Goal: Task Accomplishment & Management: Complete application form

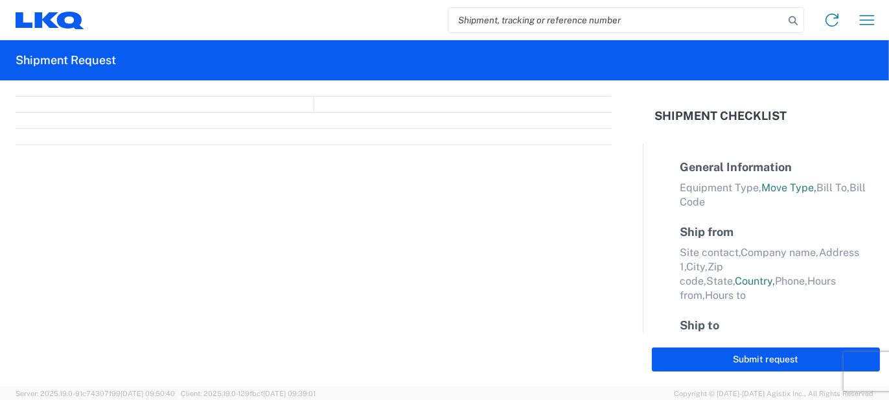
select select "FULL"
select select "US"
select select "LBS"
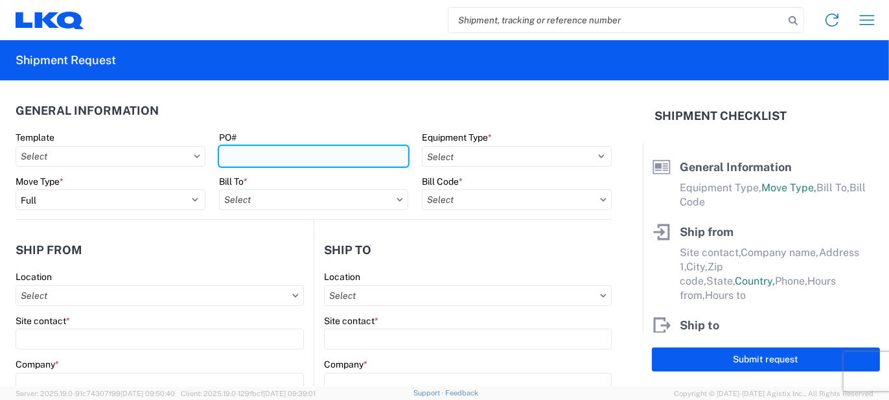
click at [285, 156] on input "PO#" at bounding box center [314, 156] width 190 height 21
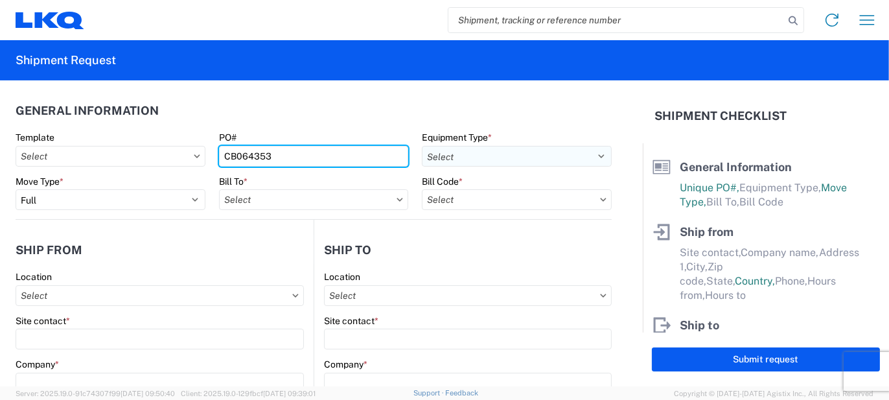
type input "CB064353"
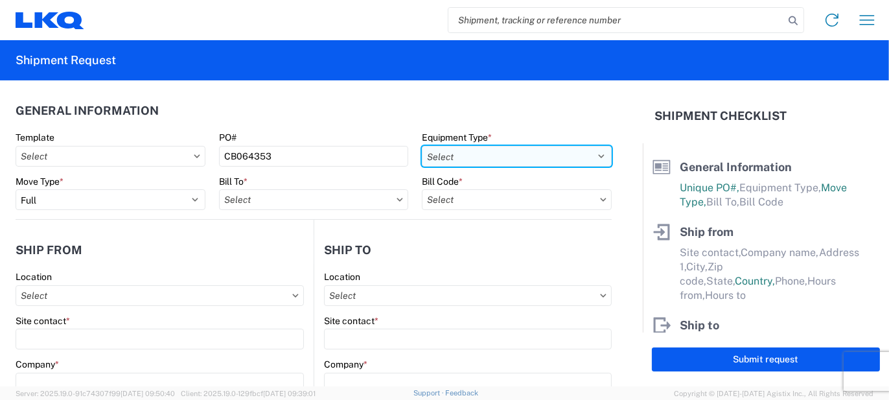
click at [461, 155] on select "Select 53’ Dry Van Flatbed Dropdeck (van) Lowboy (flatbed) Rail" at bounding box center [517, 156] width 190 height 21
select select "STDV"
click at [422, 146] on select "Select 53’ Dry Van Flatbed Dropdeck (van) Lowboy (flatbed) Rail" at bounding box center [517, 156] width 190 height 21
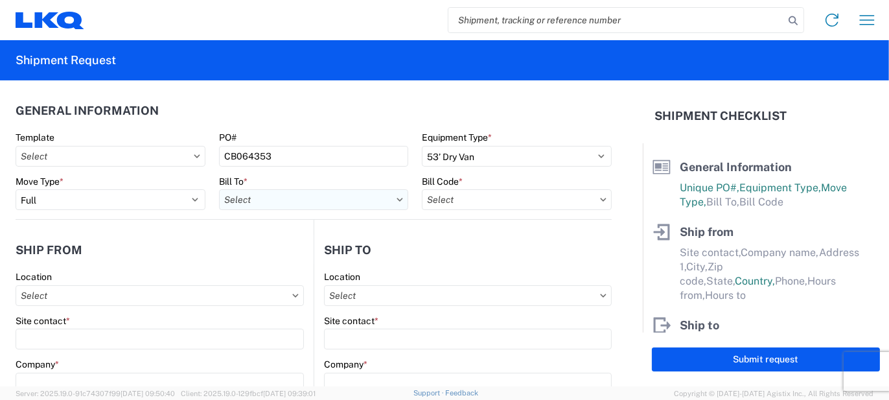
click at [320, 196] on input "text" at bounding box center [314, 199] width 190 height 21
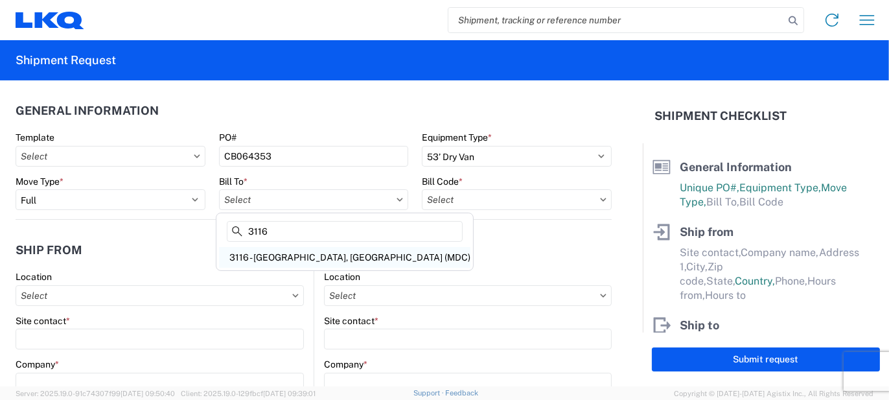
type input "3116"
click at [283, 252] on div "3116 - [GEOGRAPHIC_DATA], [GEOGRAPHIC_DATA] (MDC)" at bounding box center [344, 257] width 251 height 21
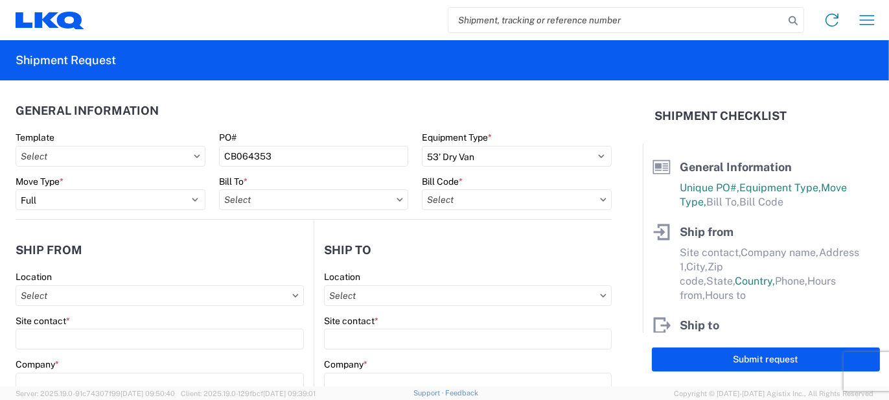
type input "3116 - [GEOGRAPHIC_DATA], [GEOGRAPHIC_DATA] (MDC)"
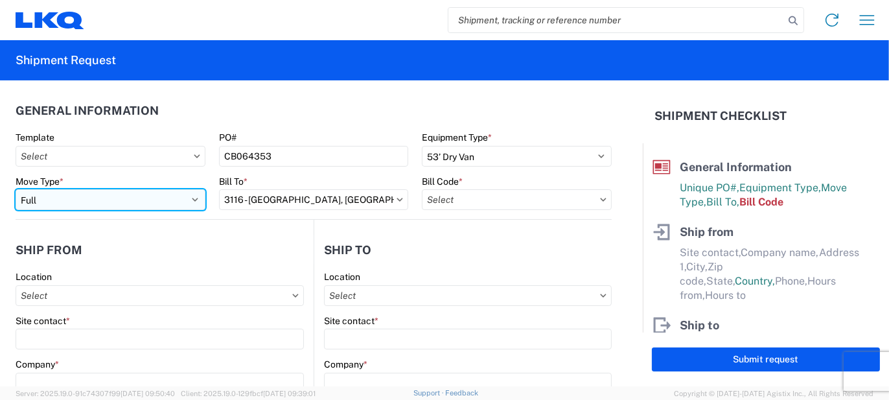
click at [154, 204] on select "Select Full Partial TL" at bounding box center [111, 199] width 190 height 21
select select "PARTIAL_TL"
click at [16, 189] on select "Select Full Partial TL" at bounding box center [111, 199] width 190 height 21
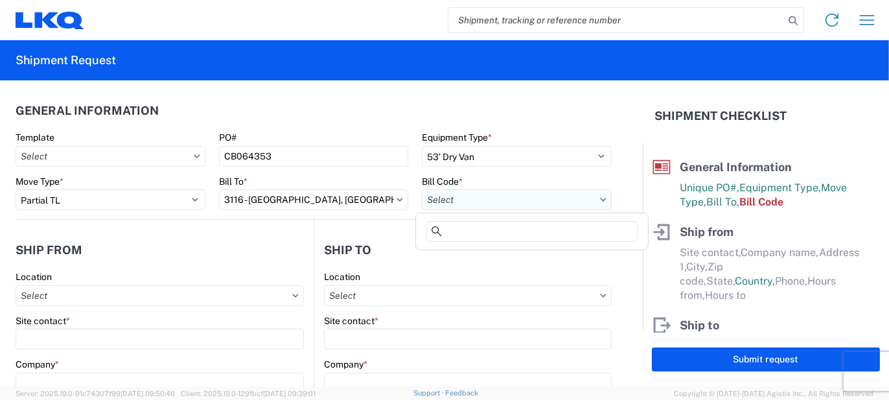
click at [460, 207] on input "text" at bounding box center [517, 199] width 190 height 21
click at [469, 235] on input at bounding box center [531, 231] width 211 height 21
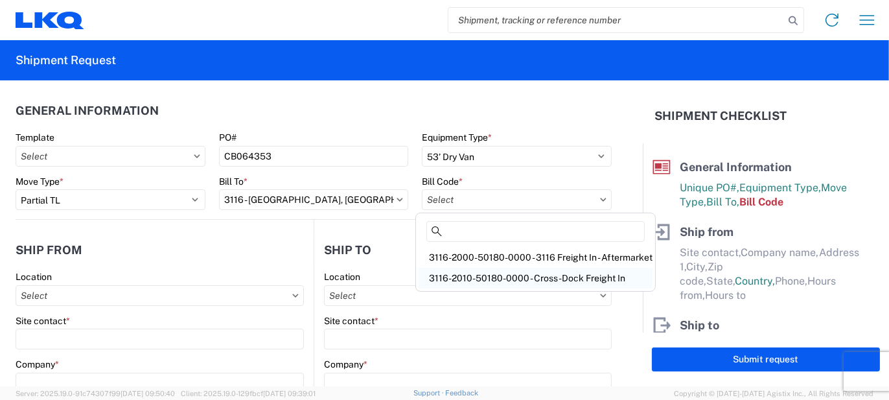
click at [480, 273] on div "3116-2010-50180-0000 - Cross-Dock Freight In" at bounding box center [536, 278] width 234 height 21
type input "3116-2010-50180-0000 - Cross-Dock Freight In"
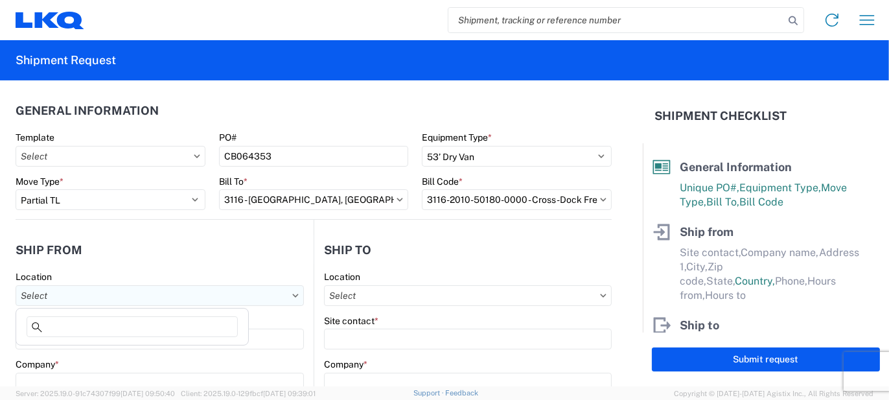
click at [115, 288] on input "text" at bounding box center [160, 295] width 288 height 21
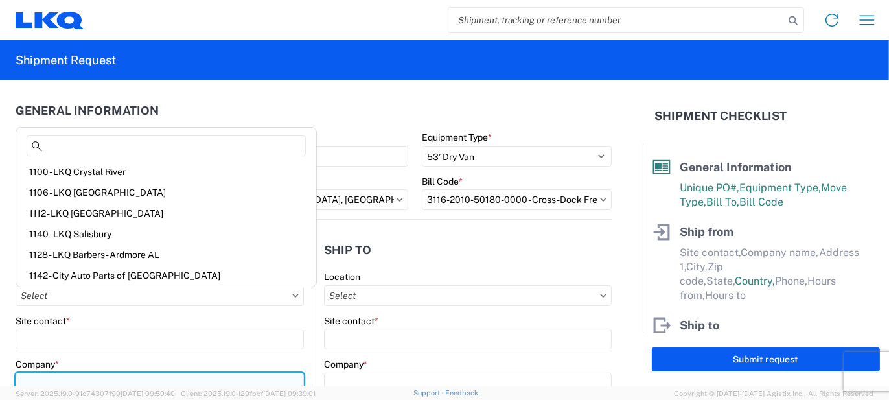
click at [95, 376] on input "Company *" at bounding box center [160, 383] width 288 height 21
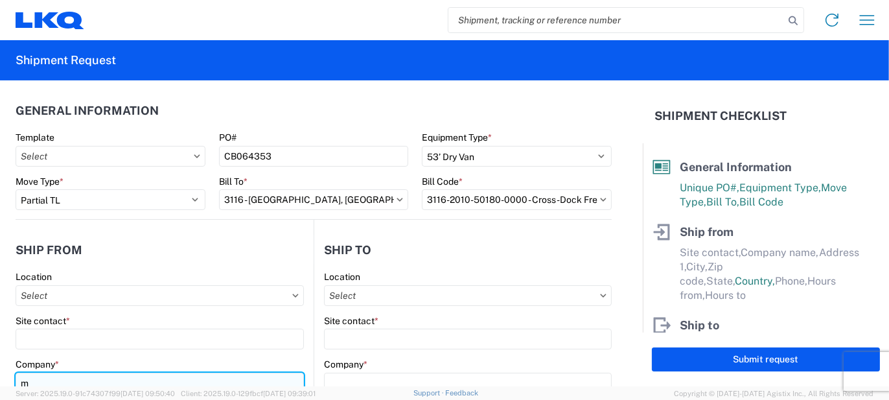
scroll to position [1, 0]
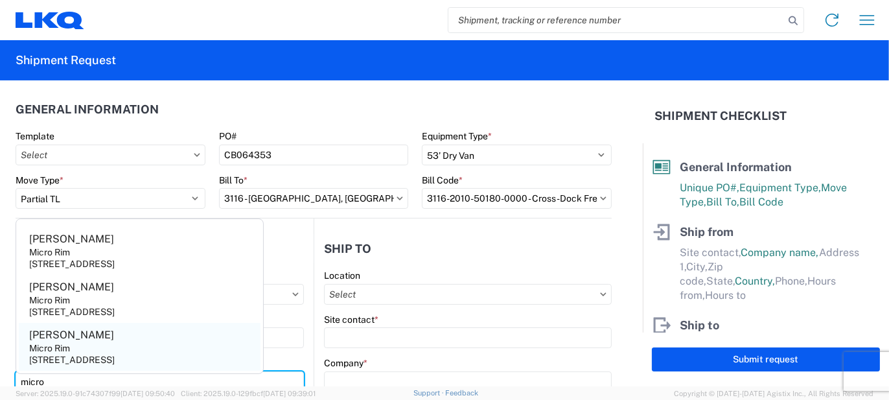
type input "micro"
click at [102, 359] on div "[STREET_ADDRESS]" at bounding box center [72, 360] width 86 height 12
type input "[PERSON_NAME]"
type input "Micro Rim"
type input "12800 E. 10 Mile"
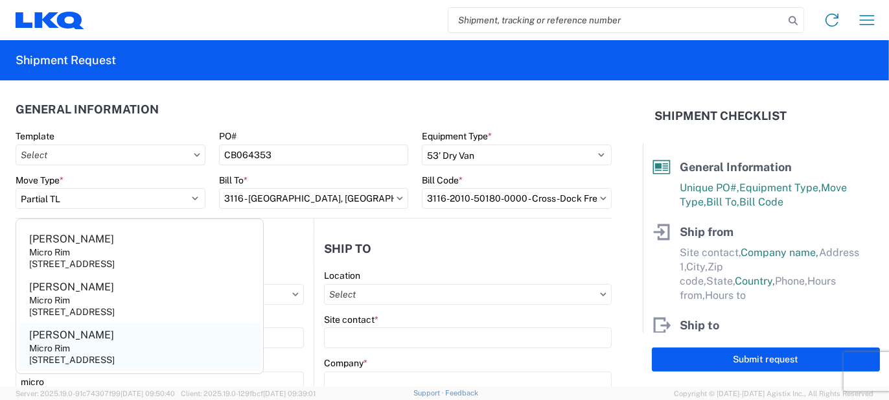
type input "[PERSON_NAME]"
type input "48089"
select select "MI"
type input "[EMAIL_ADDRESS][DOMAIN_NAME]"
type input "[PHONE_NUMBER]"
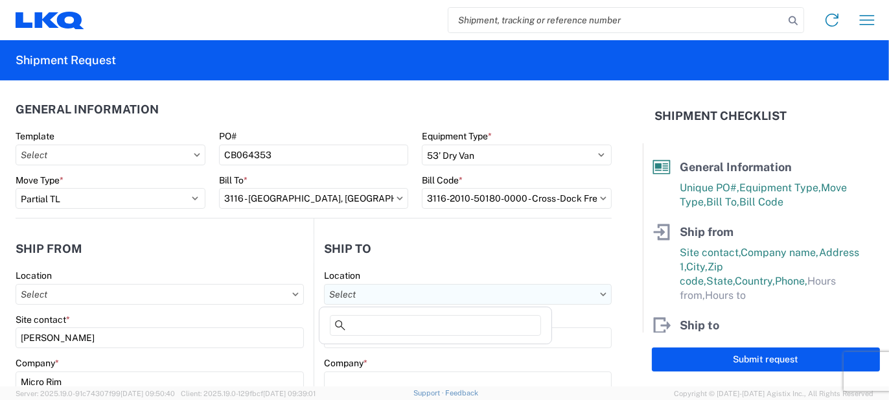
click at [457, 296] on input "text" at bounding box center [468, 294] width 288 height 21
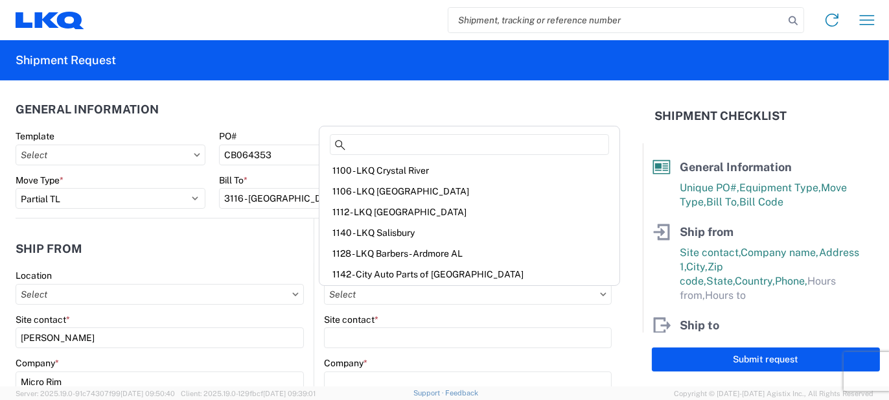
type input "2"
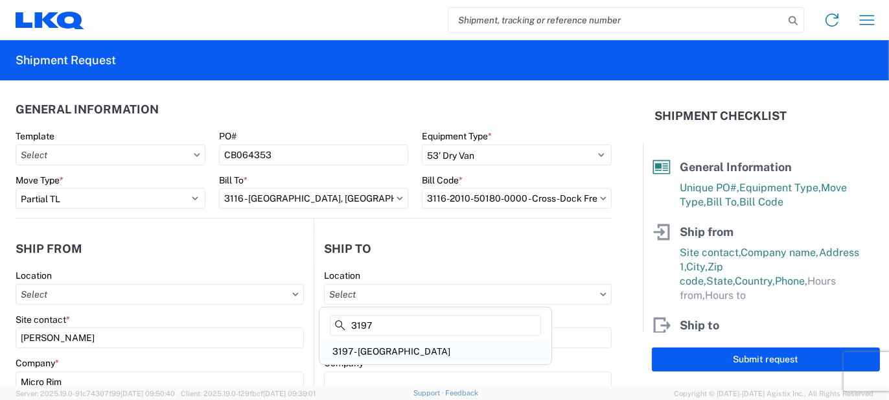
type input "3197"
click at [437, 344] on div "3197 - [GEOGRAPHIC_DATA]" at bounding box center [435, 351] width 227 height 21
type input "3197 - [GEOGRAPHIC_DATA]"
type input "LKQ Corporation"
type input "[STREET_ADDRESS]"
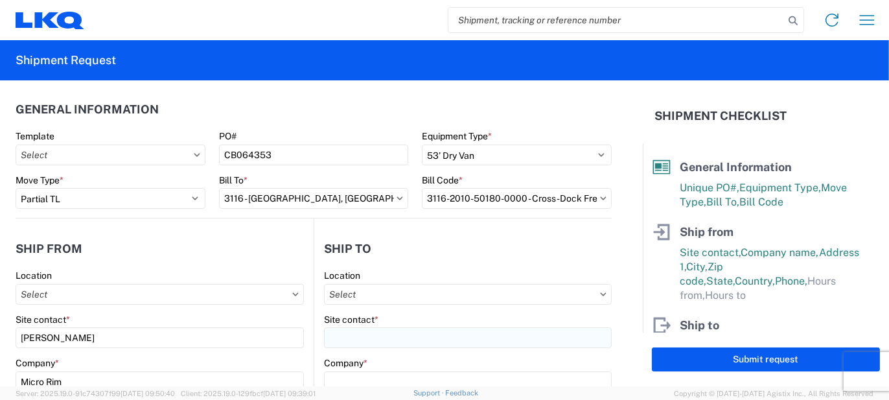
type input "Groveport"
type input "43125"
select select "OH"
select select "US"
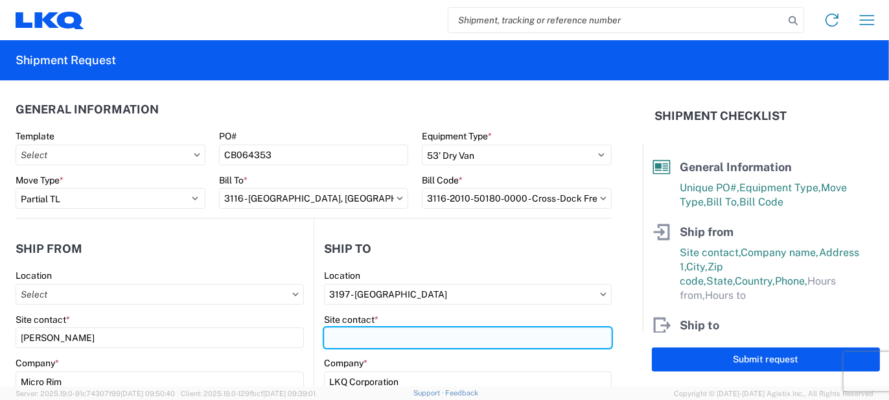
click at [404, 341] on input "Site contact *" at bounding box center [468, 337] width 288 height 21
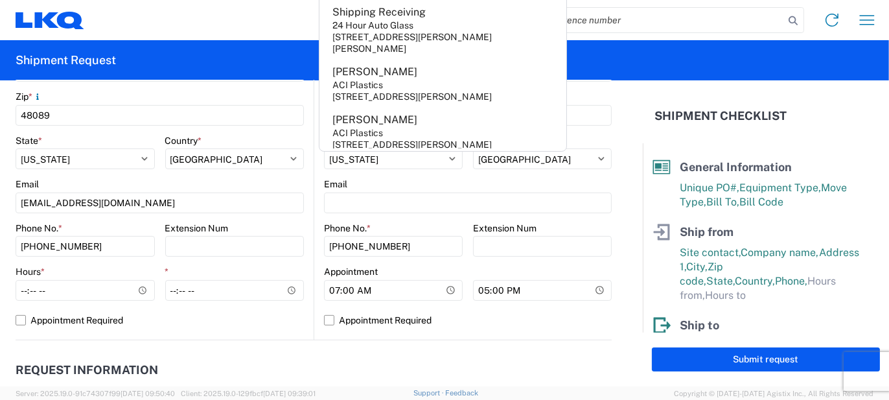
scroll to position [455, 0]
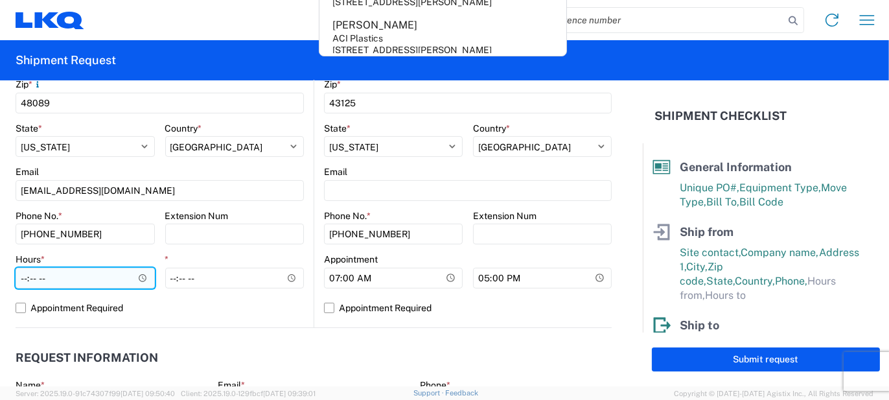
click at [89, 278] on input "Hours *" at bounding box center [85, 278] width 139 height 21
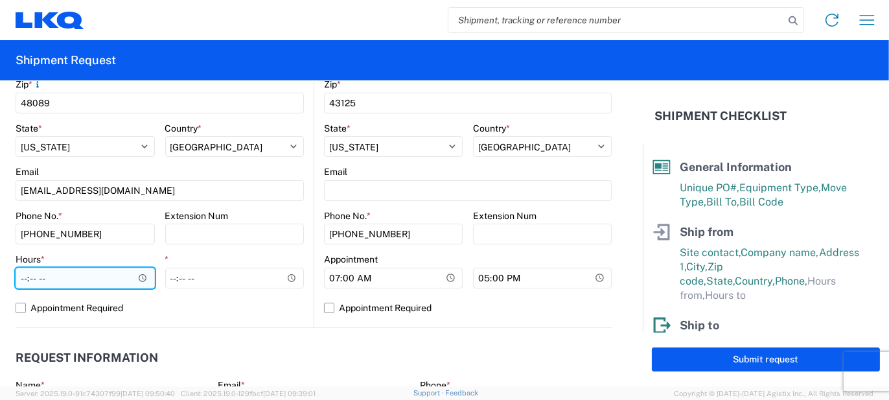
type input "07:00"
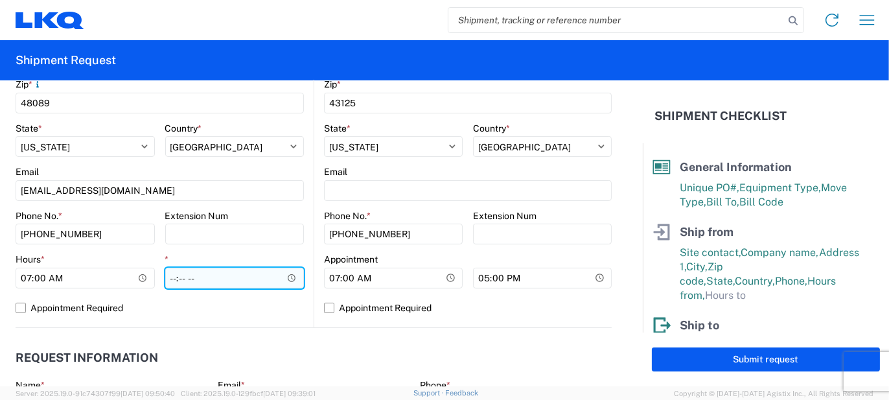
click at [169, 277] on input "*" at bounding box center [234, 278] width 139 height 21
type input "15:30"
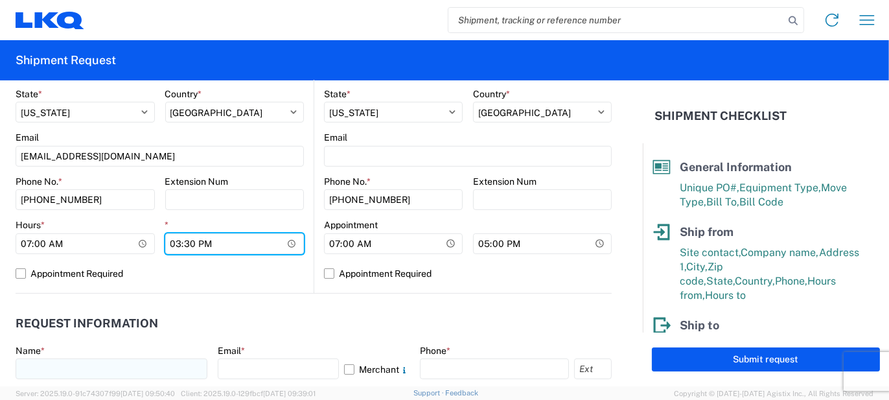
scroll to position [520, 0]
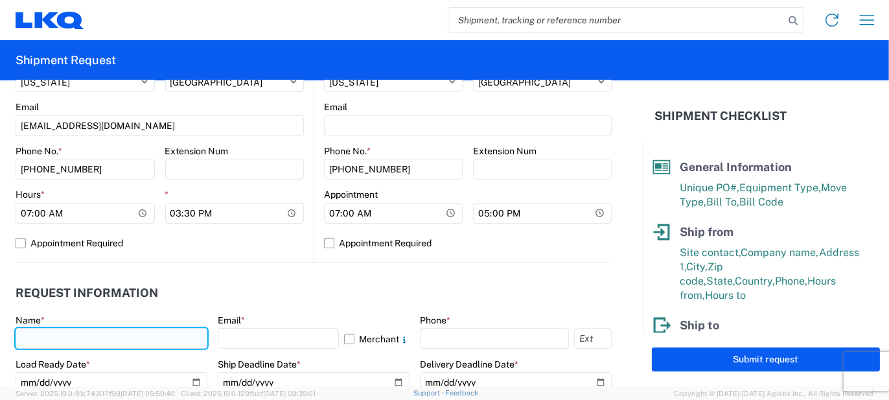
click at [139, 329] on input "text" at bounding box center [112, 338] width 192 height 21
type input "[PERSON_NAME]"
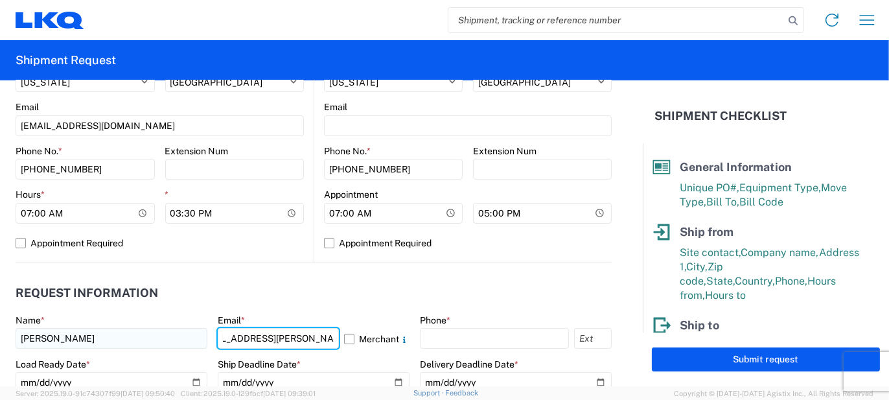
scroll to position [0, 36]
type input "[EMAIL_ADDRESS][PERSON_NAME][DOMAIN_NAME]"
click at [355, 335] on label "Merchant" at bounding box center [376, 338] width 65 height 21
click at [0, 0] on input "Merchant" at bounding box center [0, 0] width 0 height 0
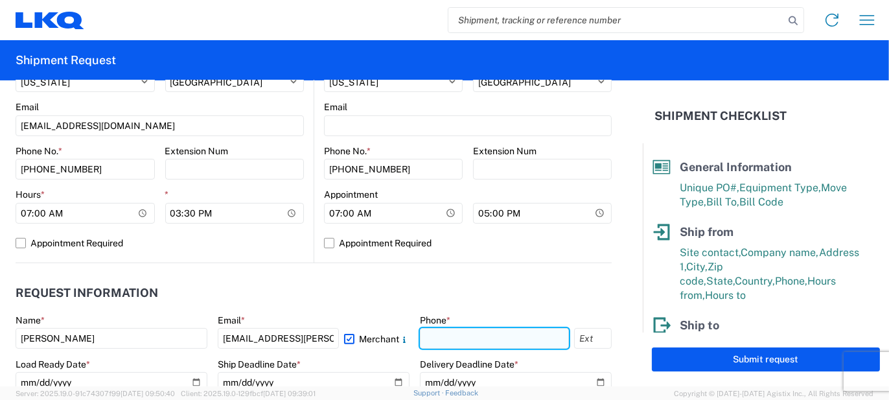
click at [487, 340] on input "text" at bounding box center [494, 338] width 149 height 21
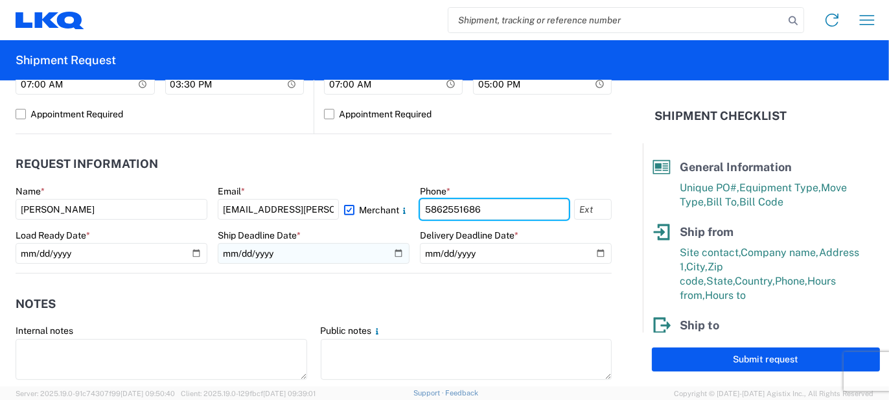
scroll to position [649, 0]
type input "5862551686"
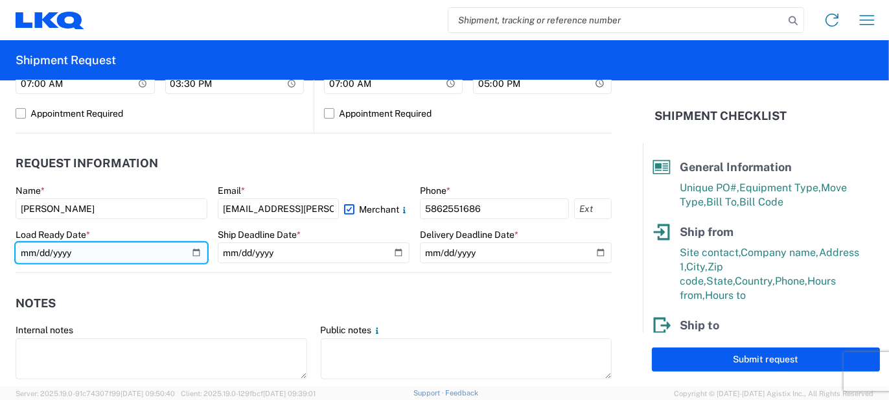
click at [193, 252] on input "date" at bounding box center [112, 252] width 192 height 21
type input "[DATE]"
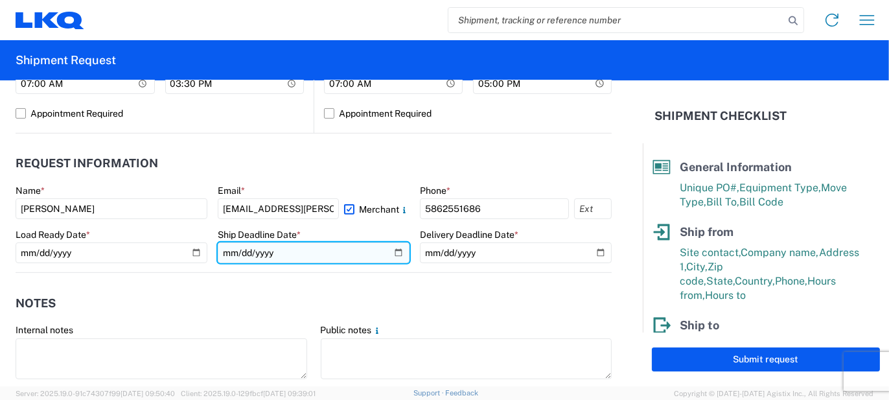
click at [393, 243] on input "date" at bounding box center [314, 252] width 192 height 21
click at [391, 252] on input "date" at bounding box center [314, 252] width 192 height 21
type input "[DATE]"
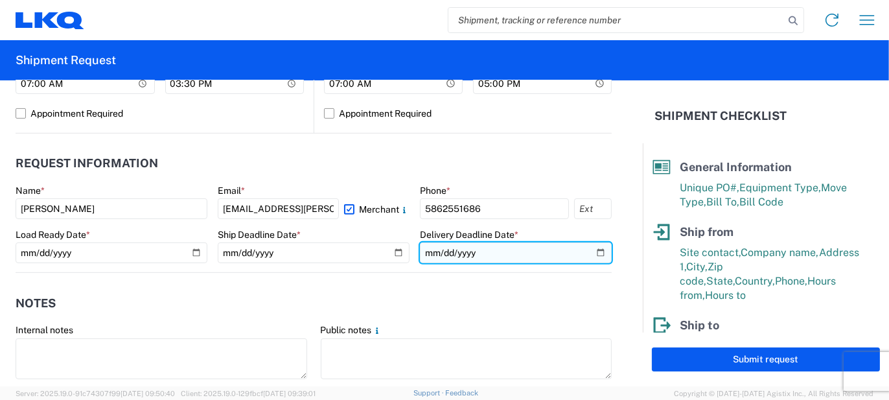
click at [585, 252] on input "date" at bounding box center [516, 252] width 192 height 21
click at [587, 252] on input "date" at bounding box center [516, 252] width 192 height 21
type input "[DATE]"
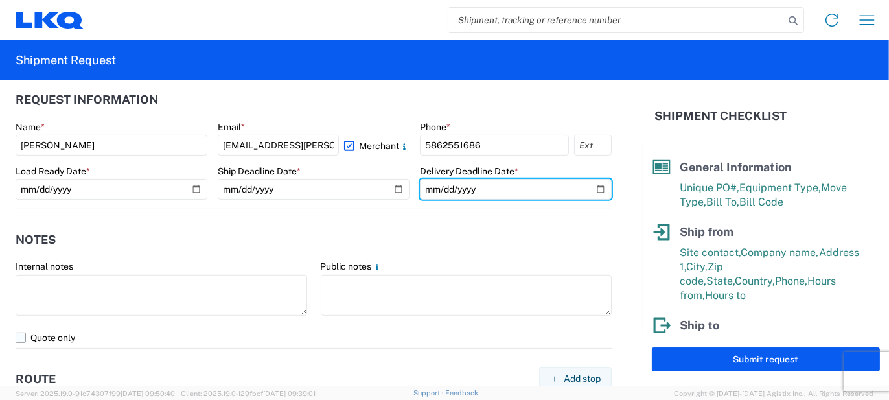
scroll to position [779, 0]
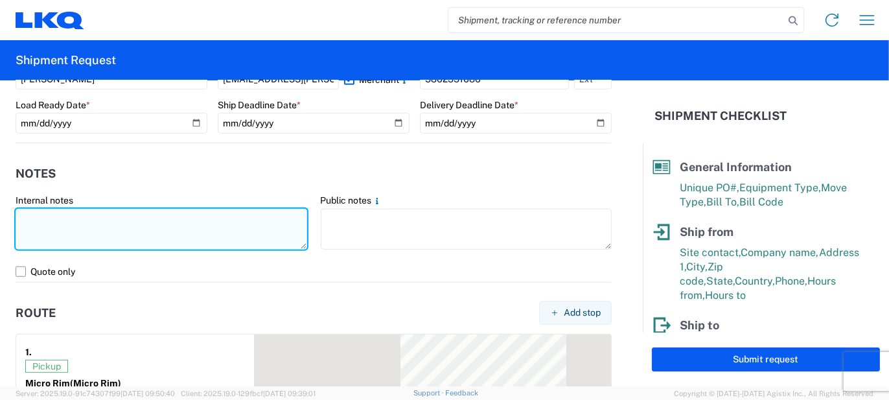
click at [230, 227] on textarea at bounding box center [162, 229] width 292 height 41
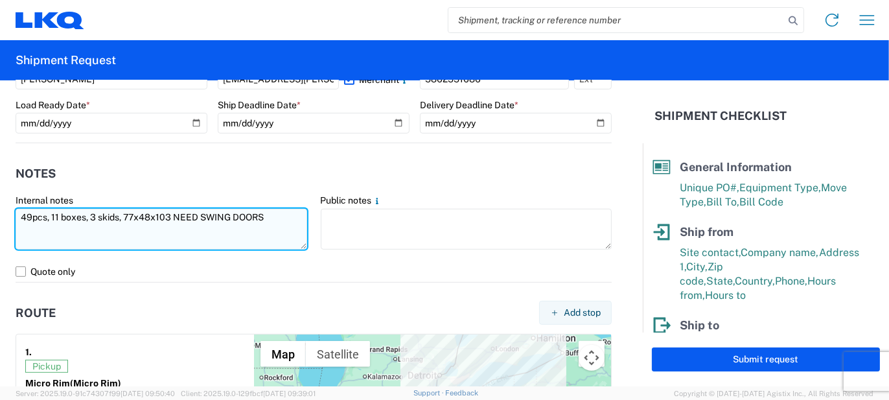
type textarea "49pcs, 11 boxes, 3 skids, 77x48x103 NEED SWING DOORS"
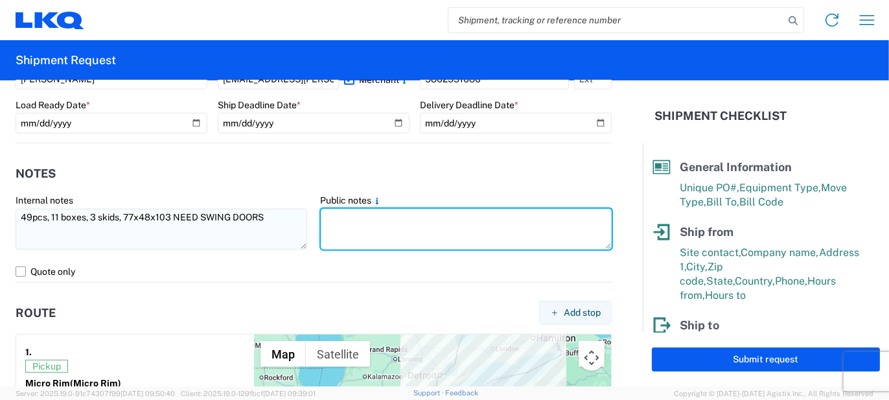
paste textarea "49pcs, 11 boxes, 3 skids, 77x48x103 NEED SWING DOORS"
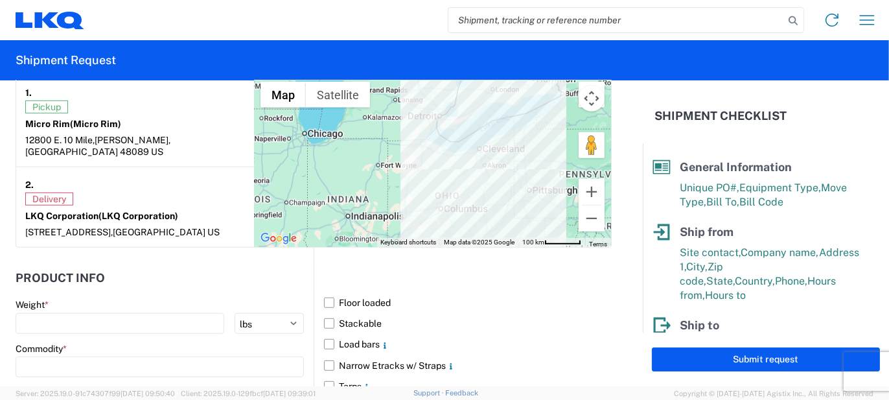
scroll to position [1233, 0]
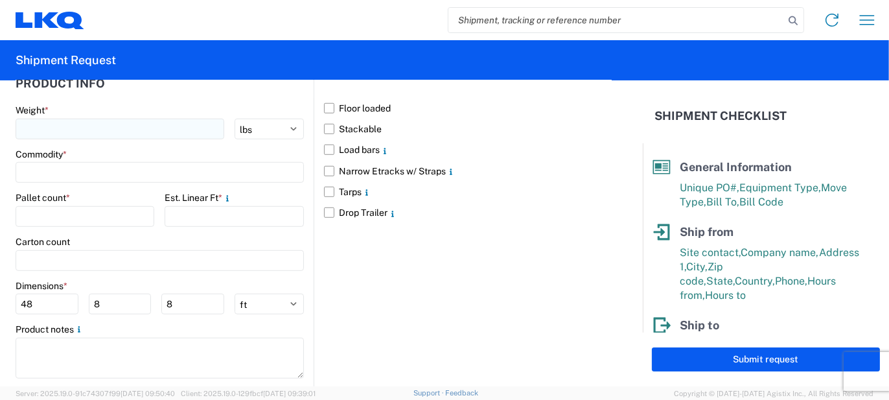
type textarea "49pcs, 11 boxes, 3 skids, 77x48x103 NEED SWING DOORS"
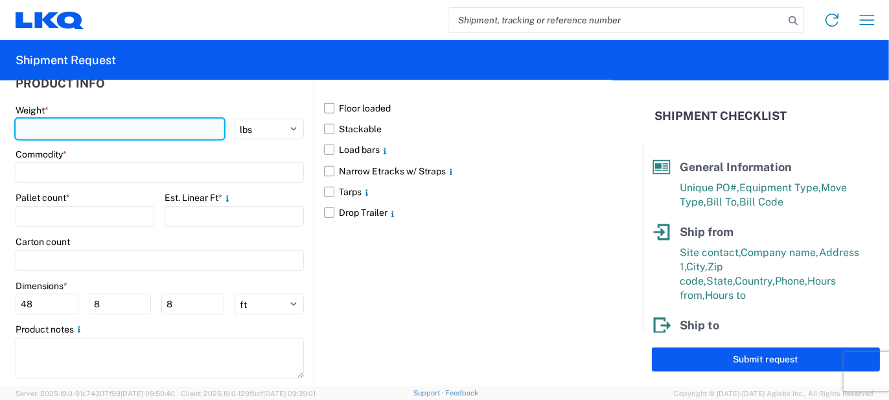
click at [99, 121] on input "number" at bounding box center [120, 129] width 209 height 21
type input "1"
type input "1200"
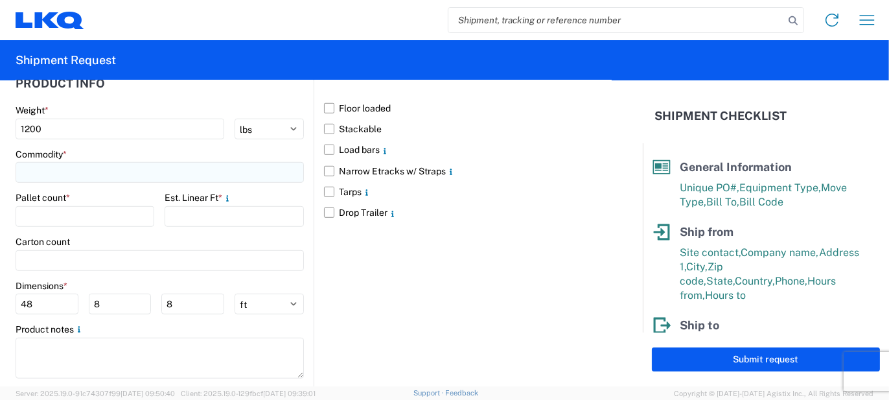
click at [95, 173] on input at bounding box center [160, 172] width 288 height 21
click at [91, 197] on input at bounding box center [132, 202] width 211 height 21
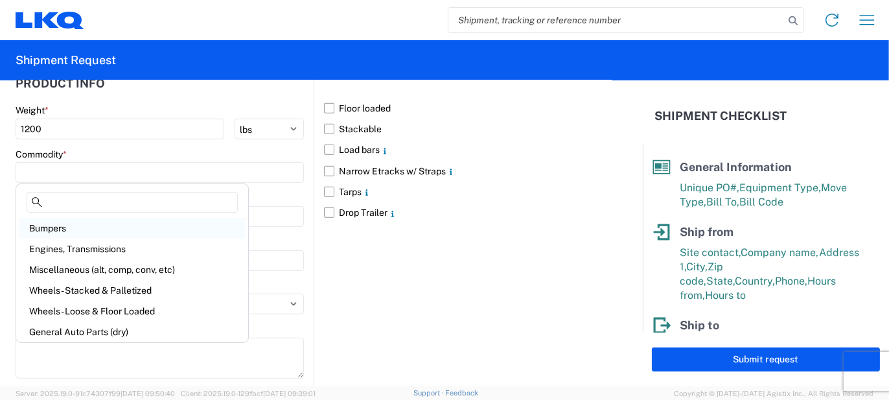
click at [75, 222] on div "Bumpers" at bounding box center [132, 228] width 227 height 21
type input "Bumpers"
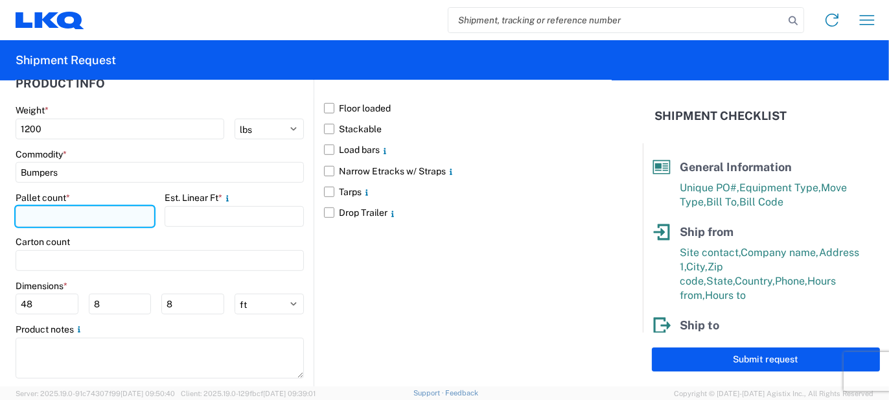
click at [75, 218] on input "number" at bounding box center [85, 216] width 139 height 21
type input "3"
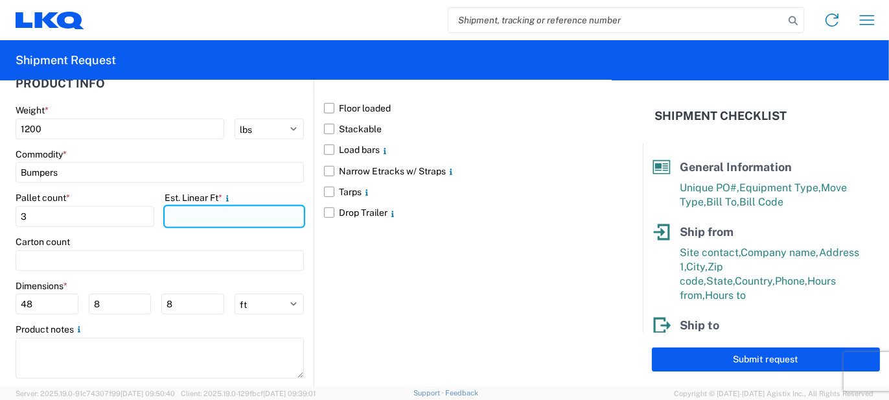
click at [199, 216] on input "number" at bounding box center [234, 216] width 139 height 21
type input "13"
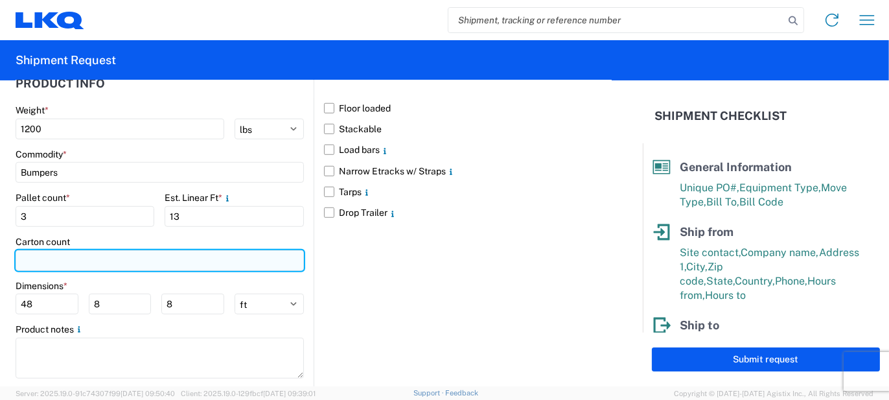
click at [130, 251] on input "number" at bounding box center [160, 260] width 288 height 21
type input "11"
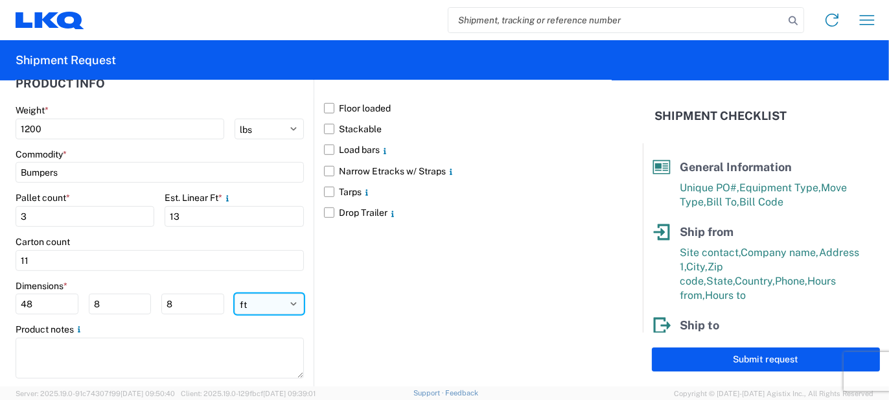
click at [250, 307] on select "ft in cm" at bounding box center [269, 304] width 69 height 21
select select "IN"
click at [235, 294] on select "ft in cm" at bounding box center [269, 304] width 69 height 21
type input "576"
type input "96"
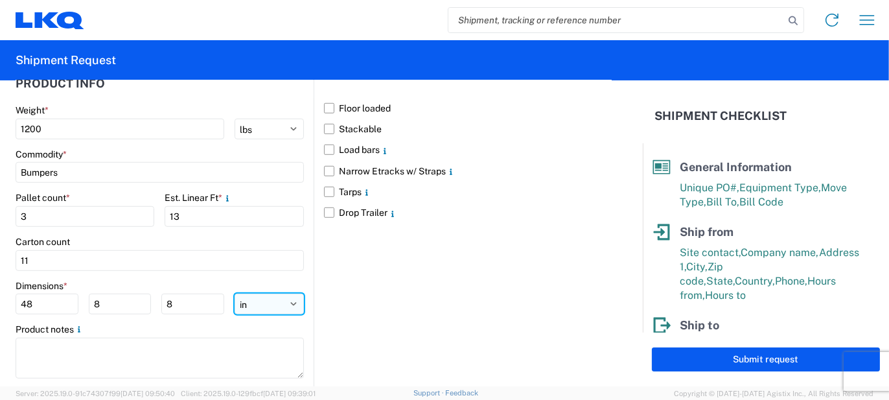
type input "96"
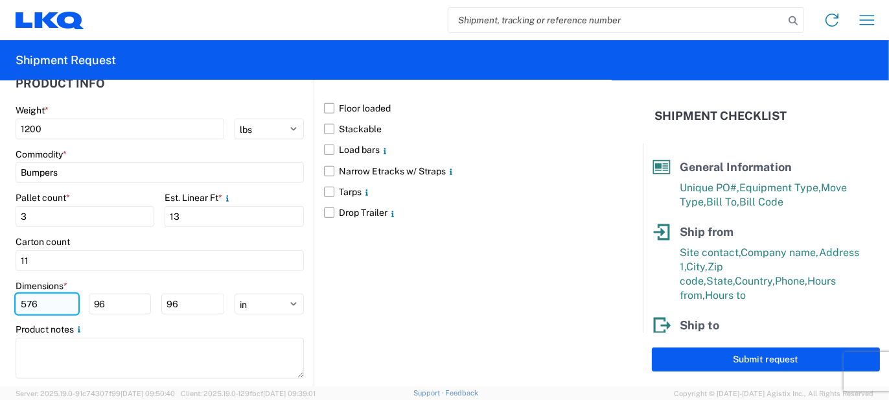
click at [75, 302] on input "576" at bounding box center [47, 304] width 63 height 21
type input "77"
click at [100, 297] on input "96" at bounding box center [120, 304] width 63 height 21
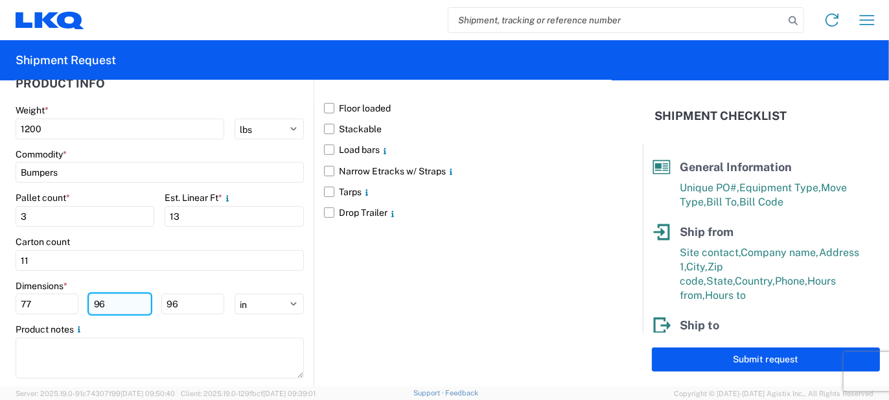
click at [101, 297] on input "96" at bounding box center [120, 304] width 63 height 21
click at [108, 299] on input "964" at bounding box center [120, 304] width 63 height 21
click at [108, 300] on input "964" at bounding box center [120, 304] width 63 height 21
type input "48"
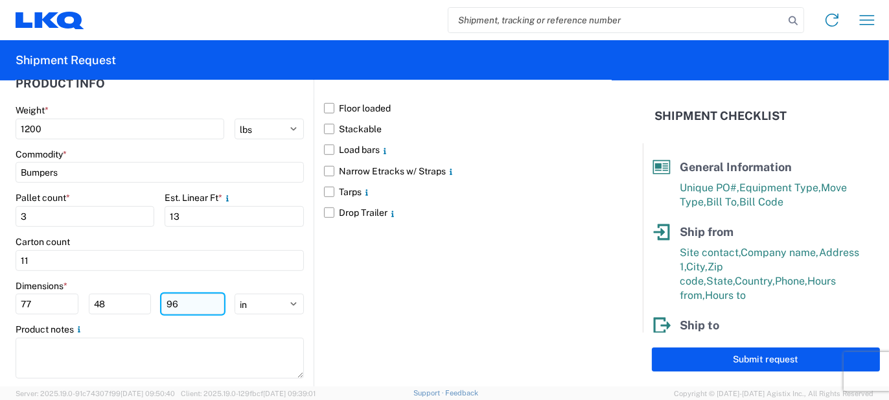
click at [178, 305] on input "96" at bounding box center [192, 304] width 63 height 21
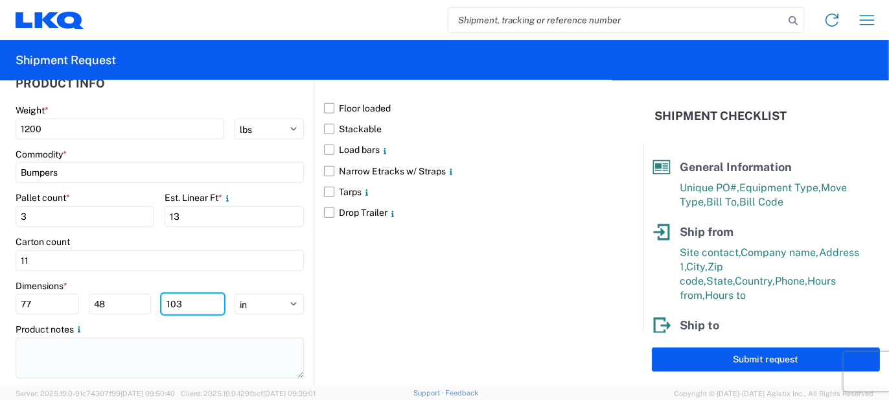
type input "103"
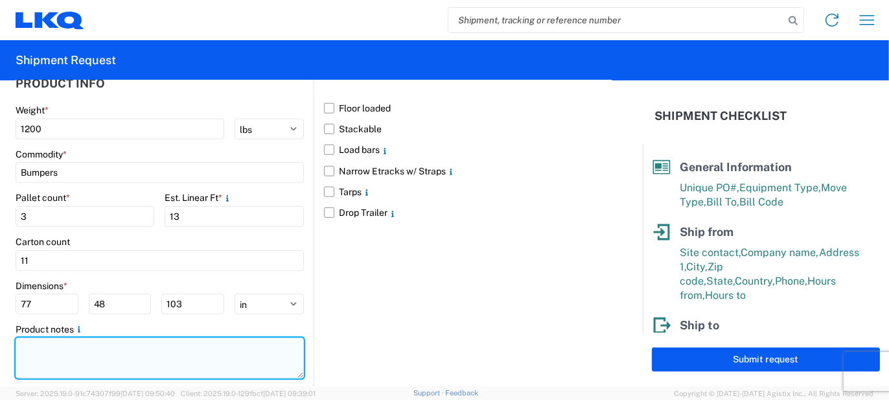
click at [167, 340] on textarea at bounding box center [160, 358] width 288 height 41
paste textarea "49pcs, 11 boxes, 3 skids, 77x48x103 NEED SWING DOORS"
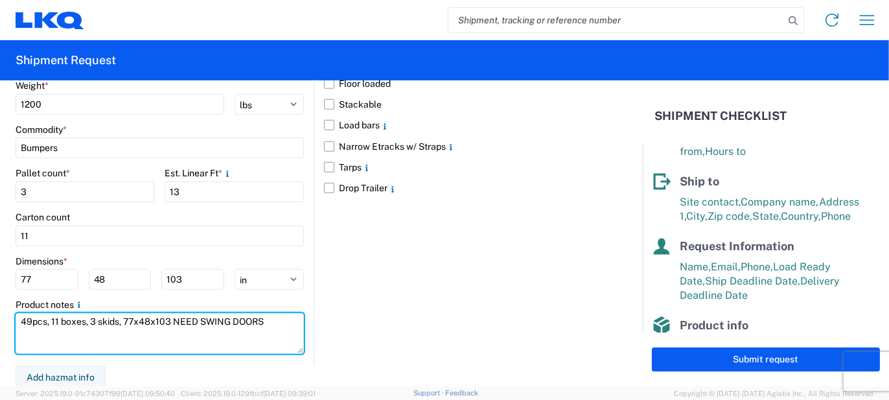
scroll to position [256, 0]
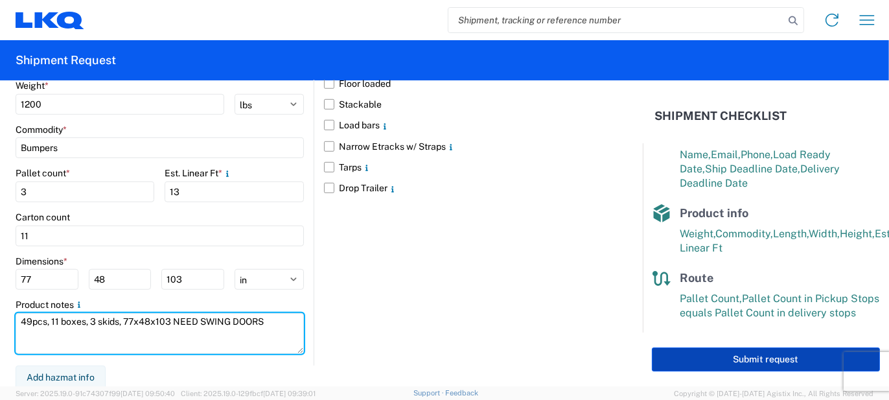
type textarea "49pcs, 11 boxes, 3 skids, 77x48x103 NEED SWING DOORS"
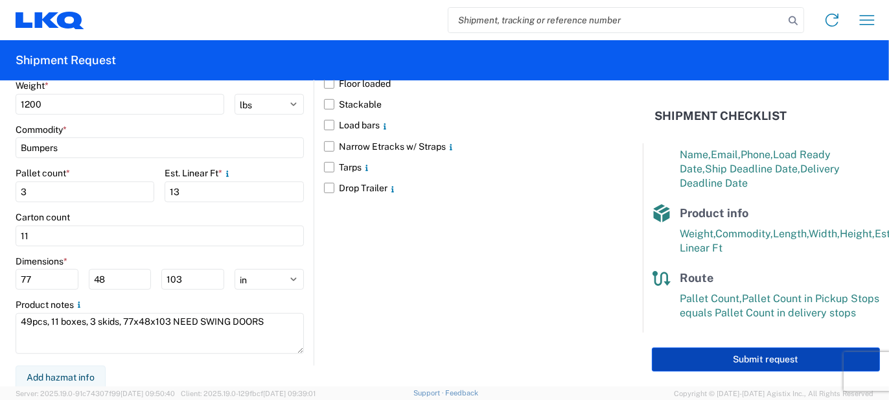
click at [658, 355] on button "Submit request" at bounding box center [766, 359] width 228 height 24
select select "MI"
select select "US"
select select "OH"
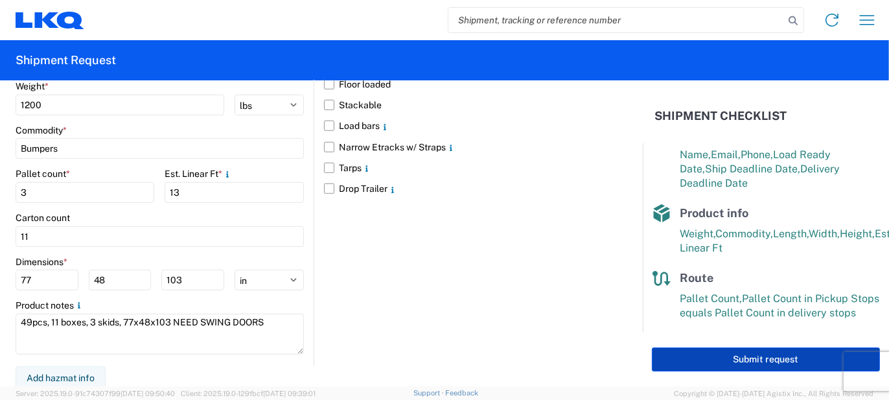
select select "US"
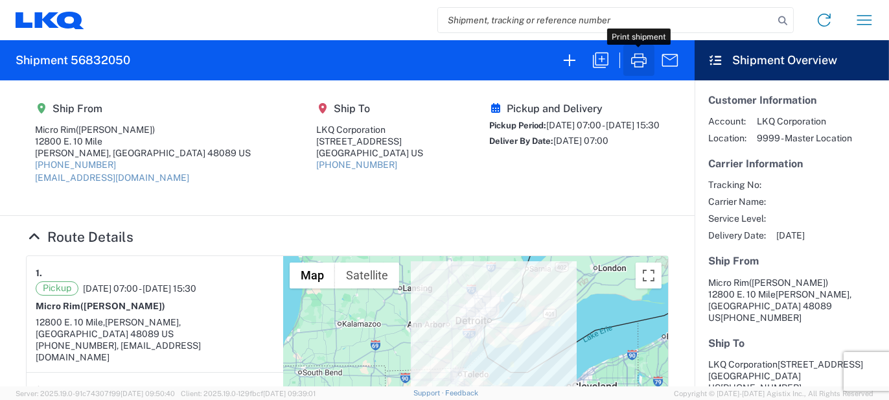
click at [635, 56] on icon "button" at bounding box center [639, 60] width 16 height 14
